Goal: Transaction & Acquisition: Book appointment/travel/reservation

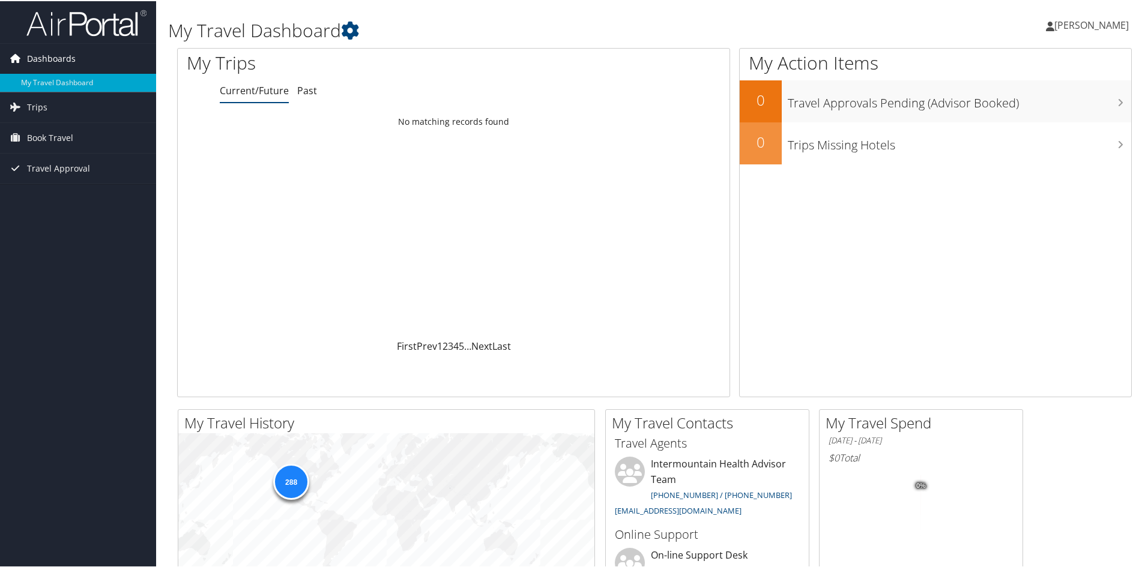
click at [106, 47] on link "Dashboards" at bounding box center [78, 58] width 156 height 30
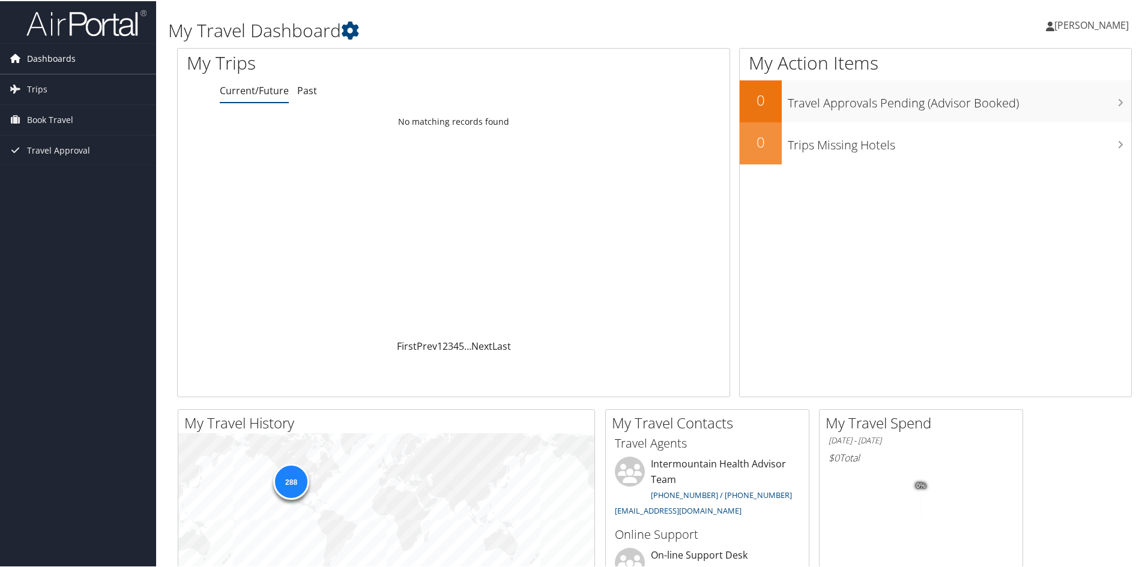
click at [89, 56] on link "Dashboards" at bounding box center [78, 58] width 156 height 30
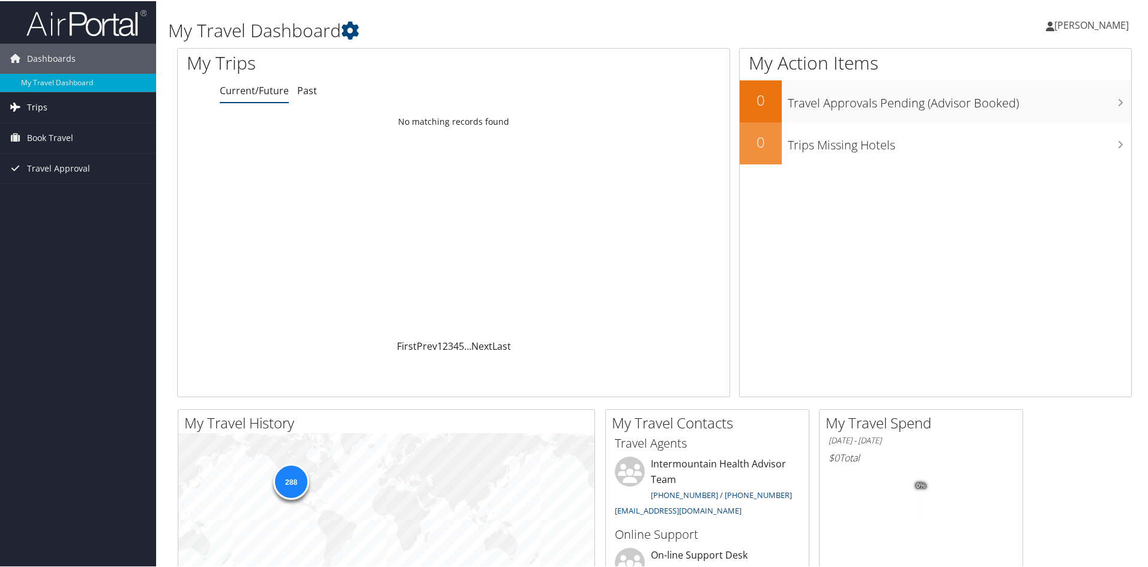
click at [71, 106] on link "Trips" at bounding box center [78, 106] width 156 height 30
click at [77, 132] on link "Current/Future Trips" at bounding box center [78, 130] width 156 height 18
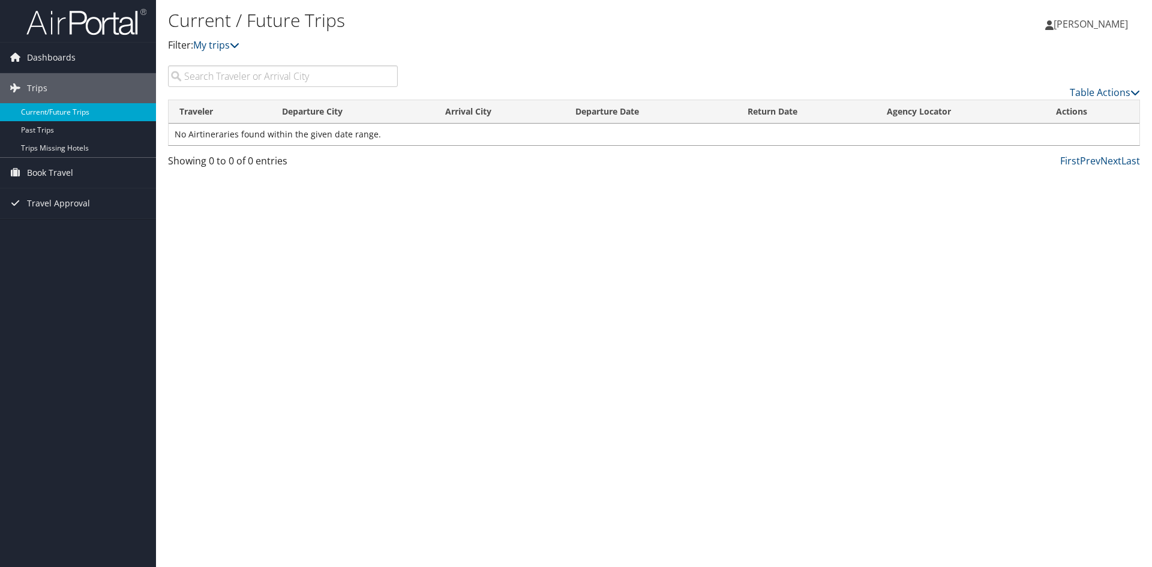
click at [65, 113] on link "Current/Future Trips" at bounding box center [78, 112] width 156 height 18
click at [40, 57] on span "Dashboards" at bounding box center [51, 58] width 49 height 30
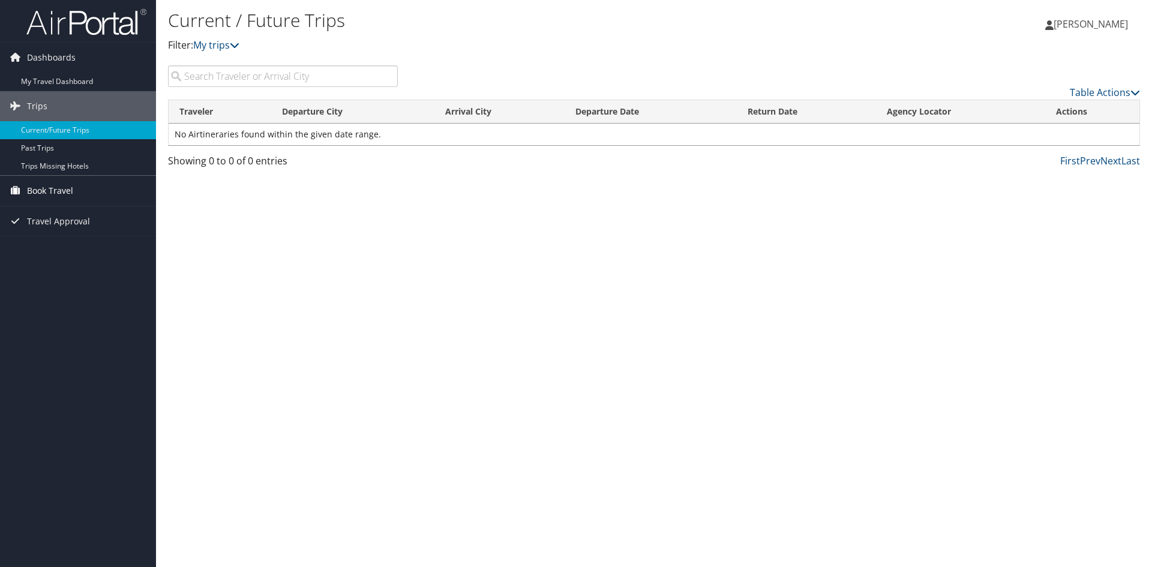
click at [35, 185] on span "Book Travel" at bounding box center [50, 191] width 46 height 30
click at [80, 247] on link "Book/Manage Online Trips" at bounding box center [78, 251] width 156 height 18
click at [49, 253] on link "Book/Manage Online Trips" at bounding box center [78, 251] width 156 height 18
click at [53, 253] on link "Book/Manage Online Trips" at bounding box center [78, 251] width 156 height 18
